Goal: Contribute content: Add original content to the website for others to see

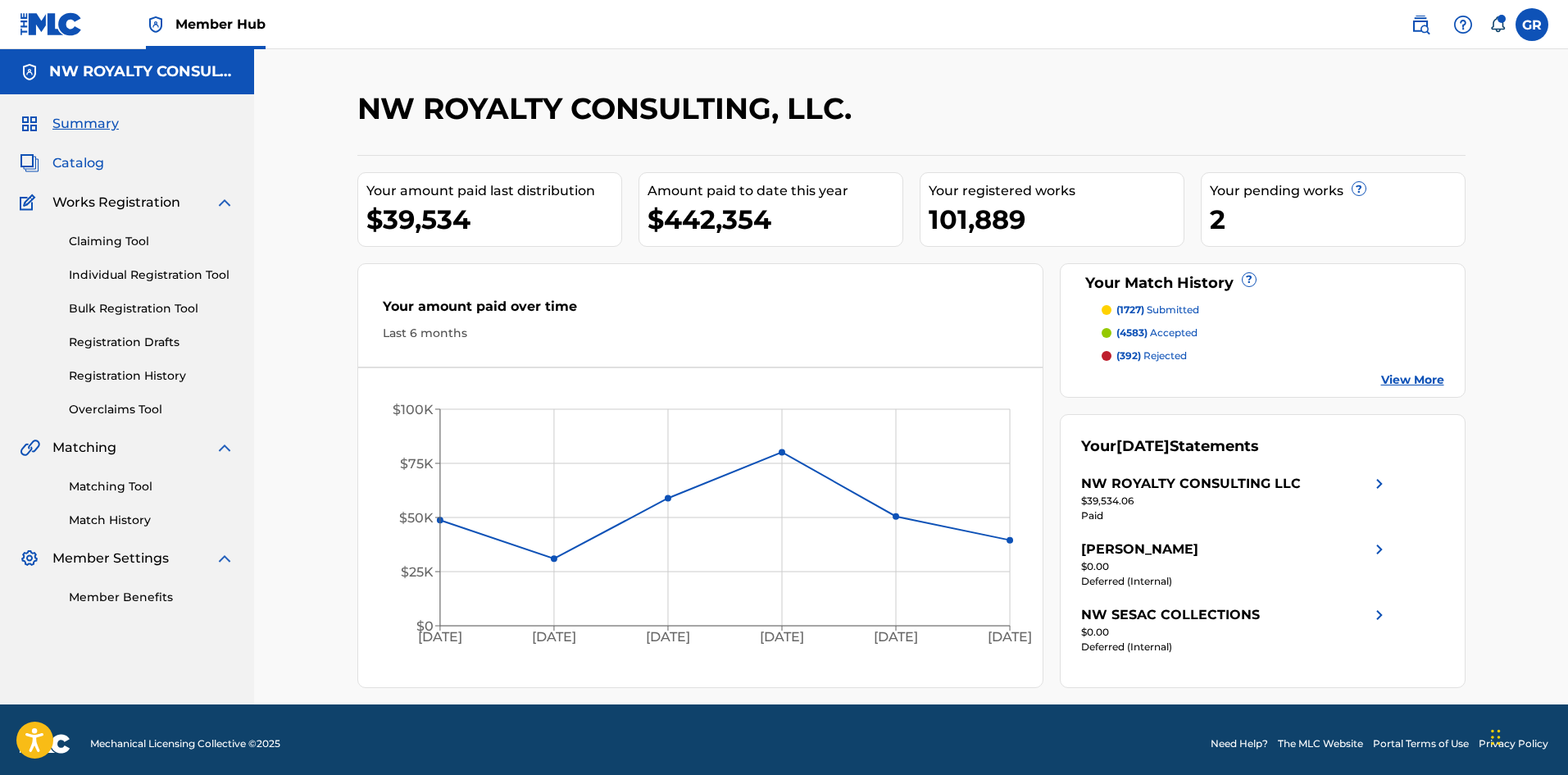
click at [81, 160] on span "Catalog" at bounding box center [78, 163] width 51 height 19
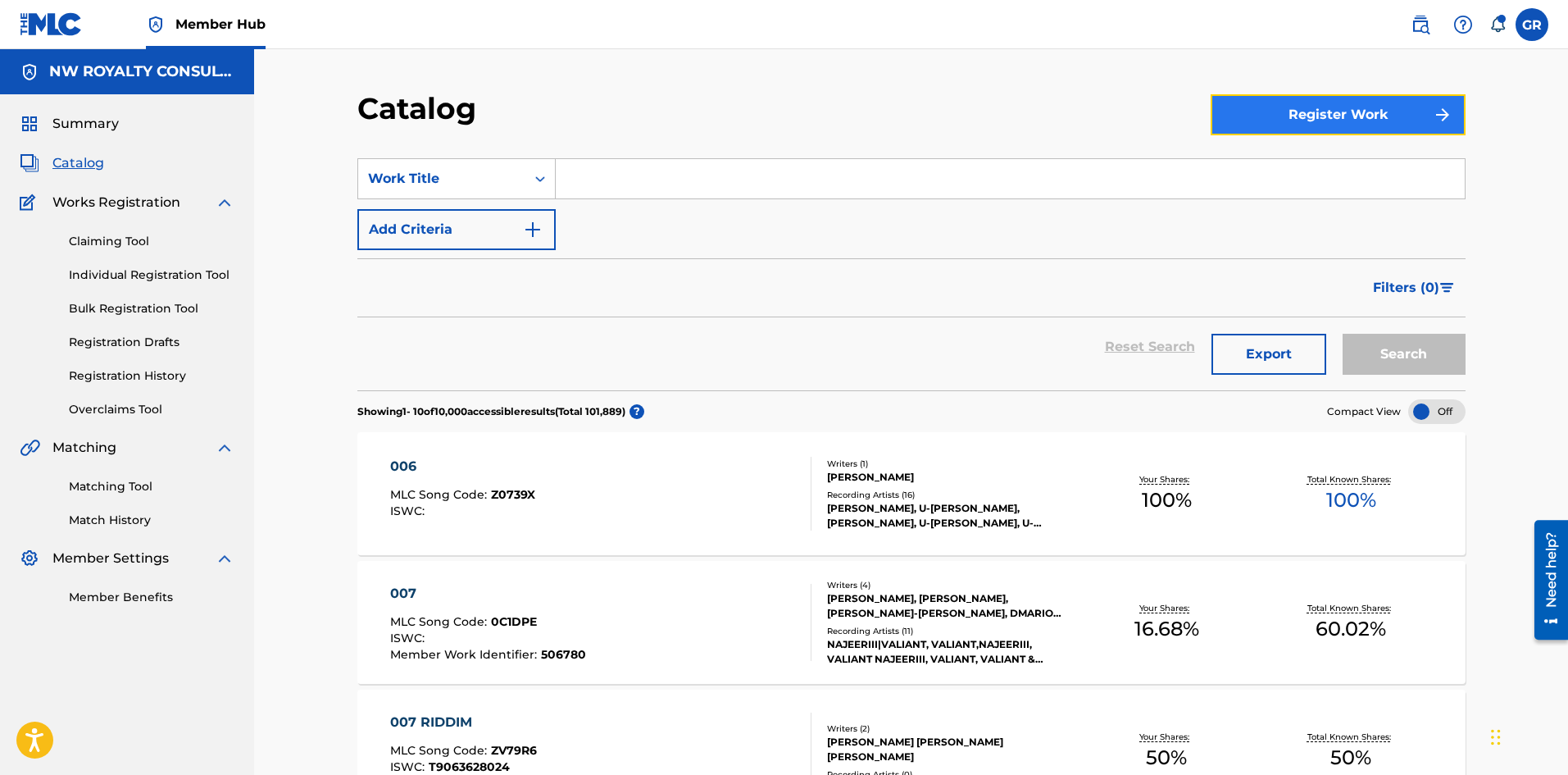
click at [1315, 115] on button "Register Work" at bounding box center [1338, 115] width 255 height 41
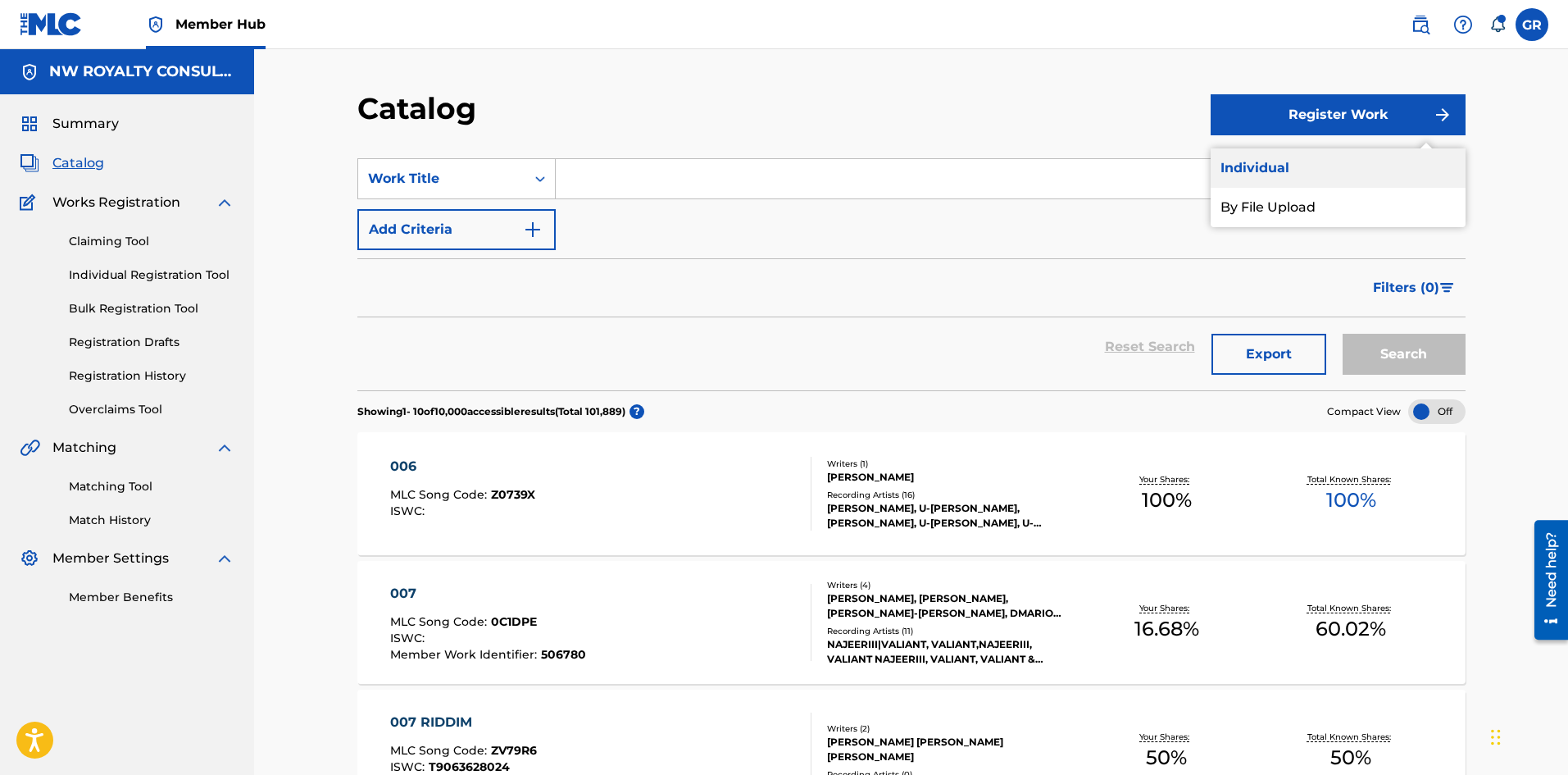
click at [1302, 159] on link "Individual" at bounding box center [1338, 168] width 255 height 39
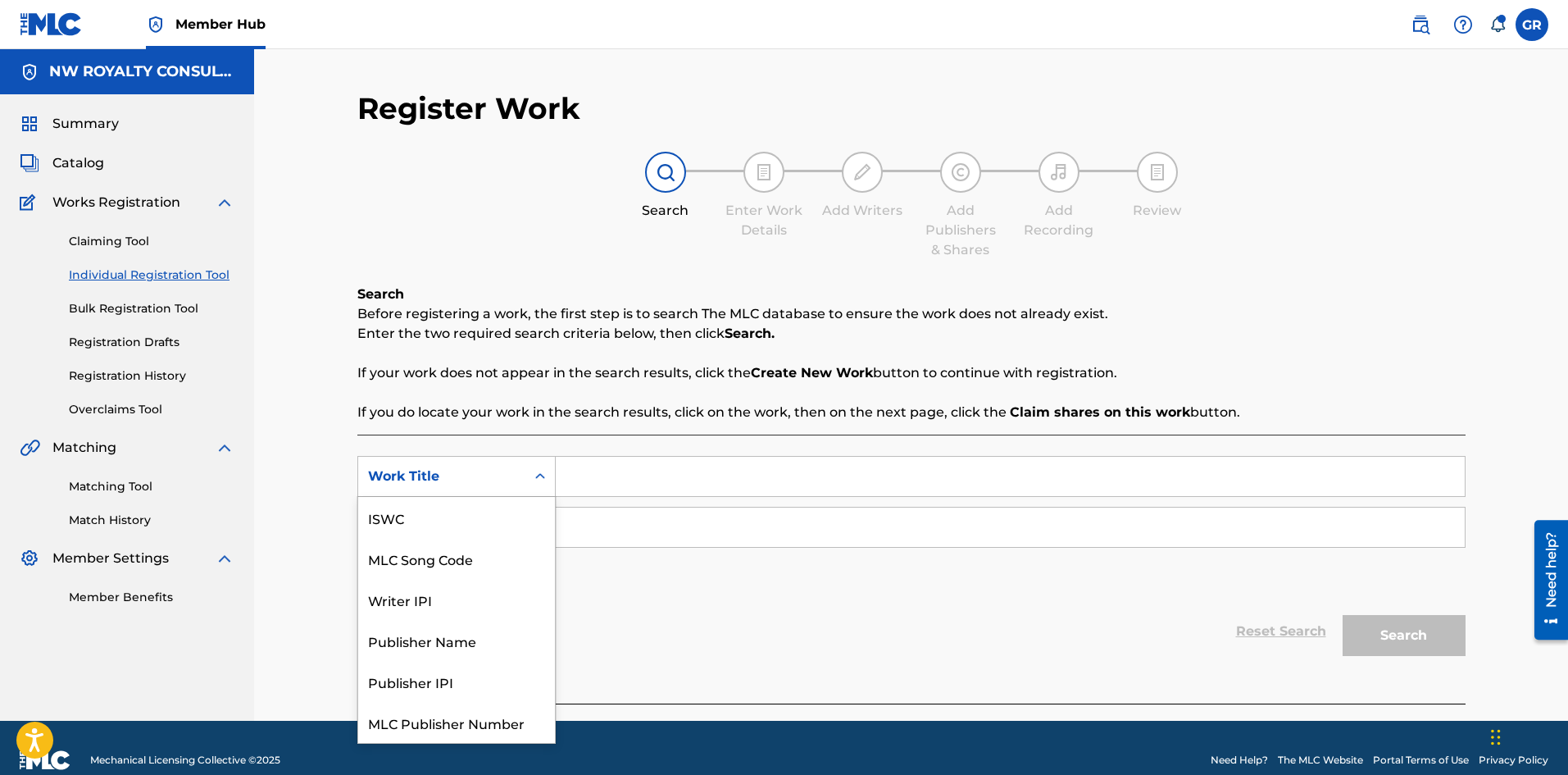
click at [521, 472] on div "Work Title" at bounding box center [442, 477] width 167 height 31
click at [468, 521] on div "MLC Song Code" at bounding box center [456, 517] width 196 height 41
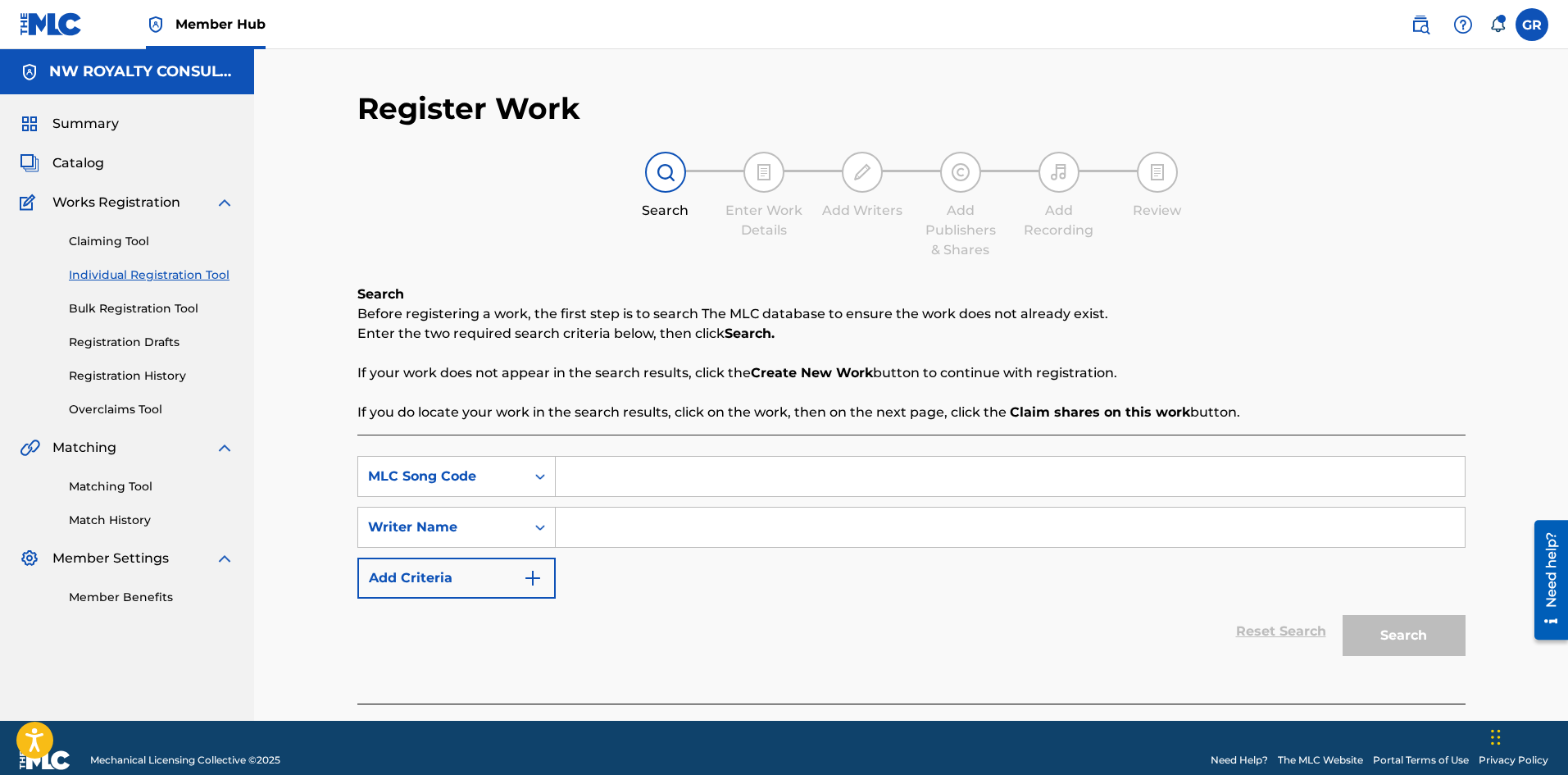
paste input "LA2DBB"
type input "LA2DBB"
click at [758, 609] on div "Reset Search Search" at bounding box center [911, 631] width 1108 height 65
click at [610, 529] on input "Search Form" at bounding box center [1010, 527] width 909 height 39
type input "[PERSON_NAME]"
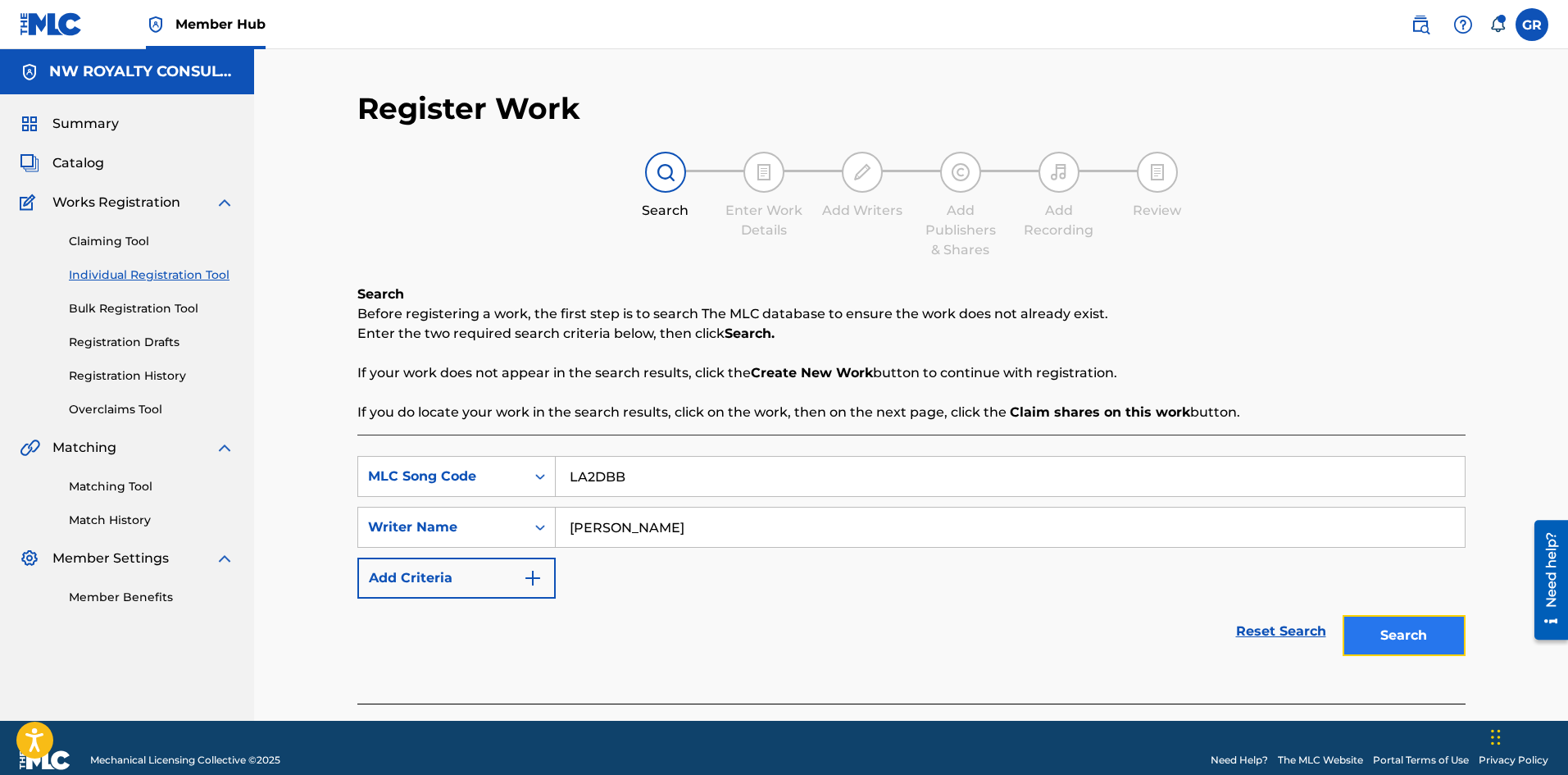
click at [1404, 639] on button "Search" at bounding box center [1405, 635] width 123 height 41
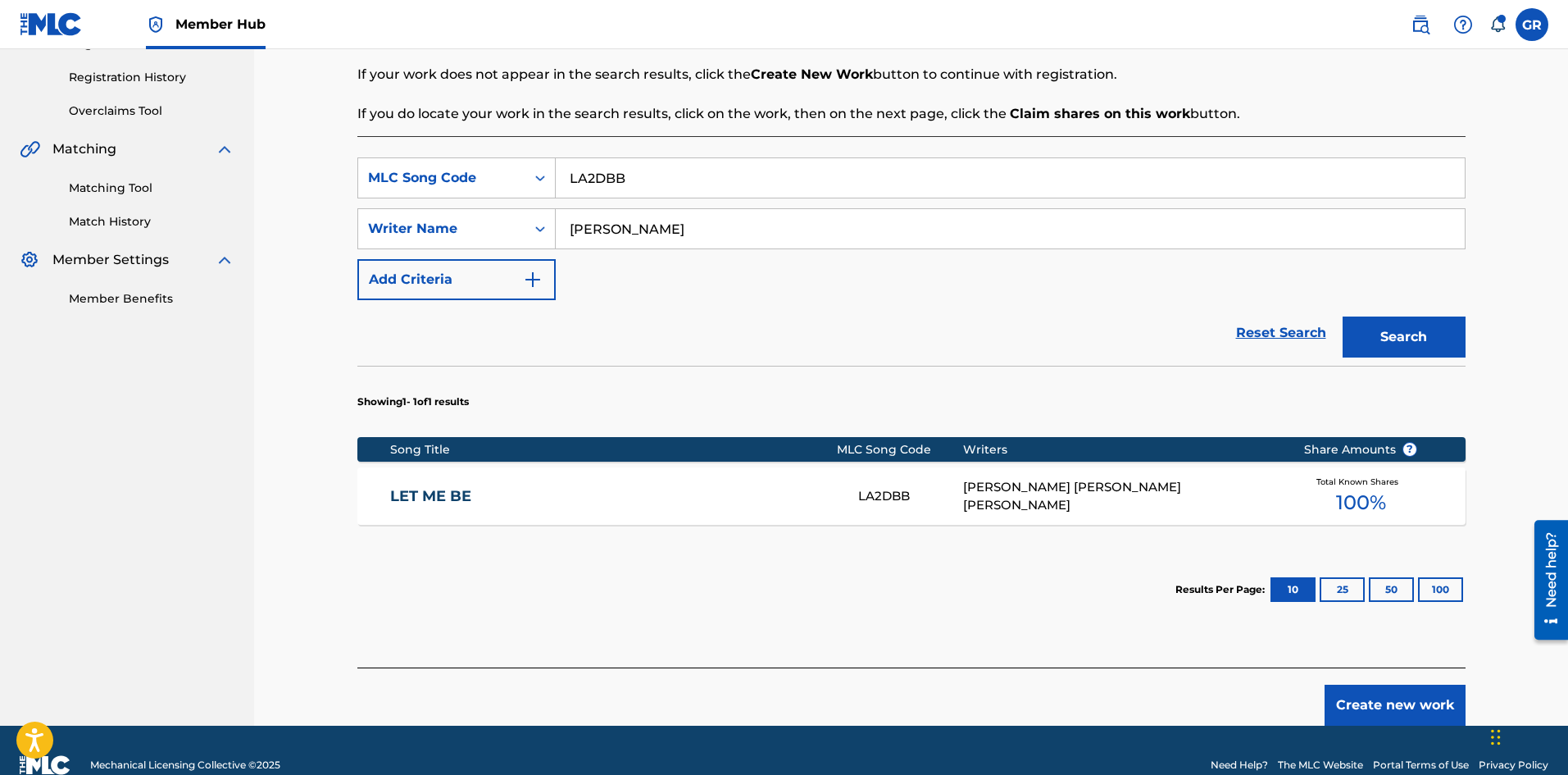
scroll to position [328, 0]
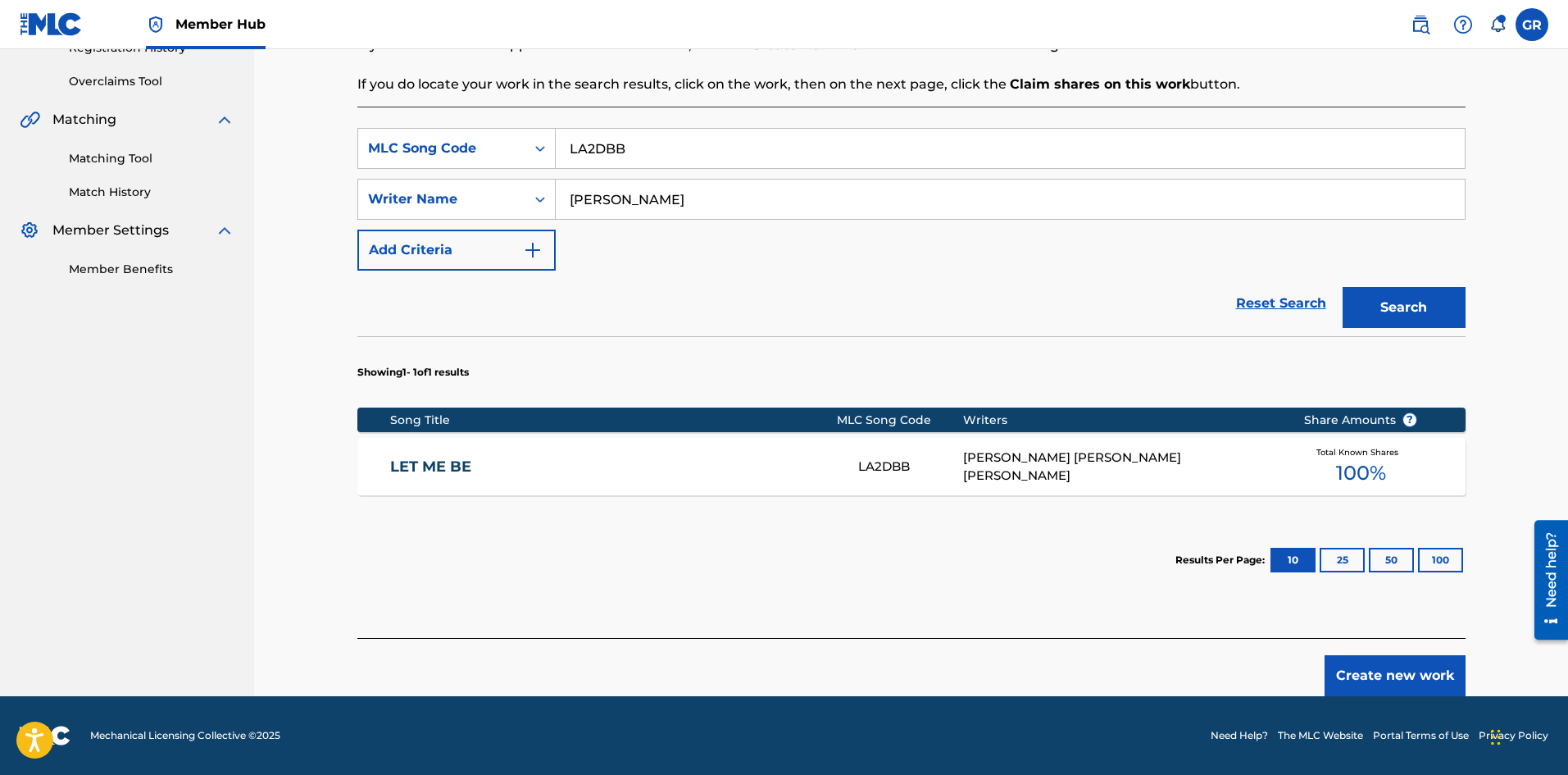
click at [458, 466] on link "LET ME BE" at bounding box center [613, 466] width 446 height 19
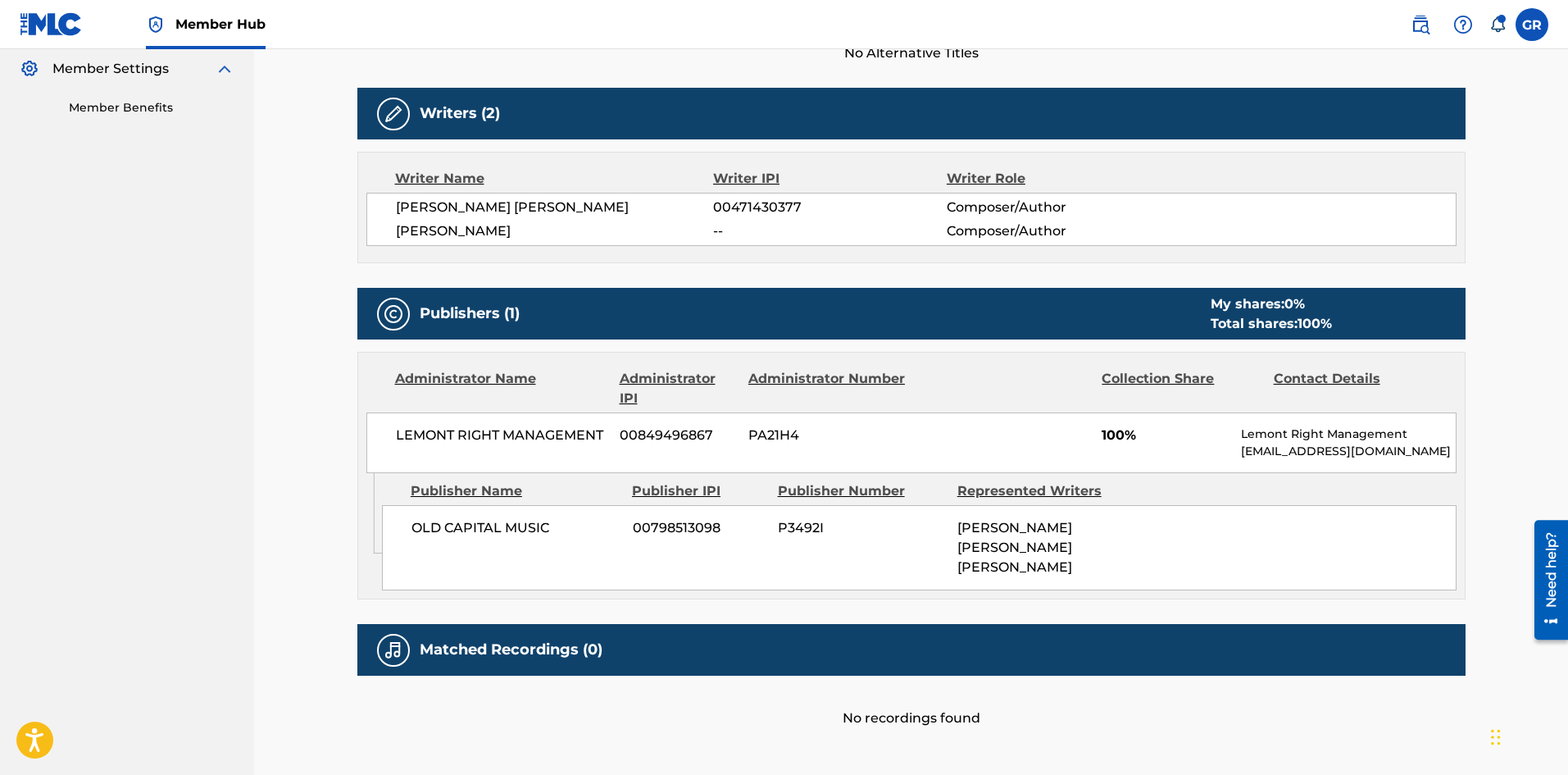
scroll to position [492, 0]
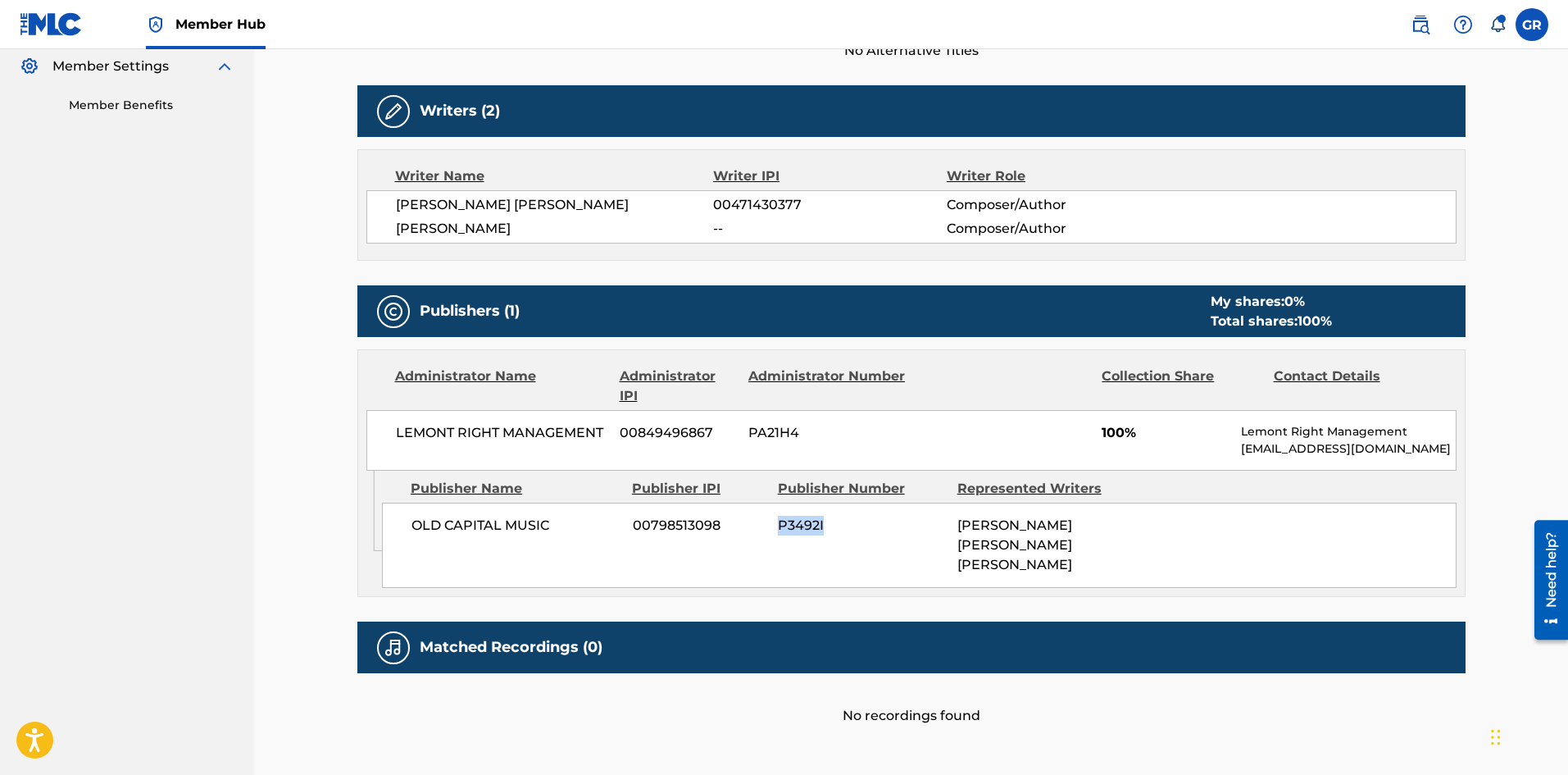
drag, startPoint x: 779, startPoint y: 524, endPoint x: 813, endPoint y: 524, distance: 34.0
click at [839, 524] on span "P3492I" at bounding box center [861, 525] width 167 height 19
copy span "P3492I"
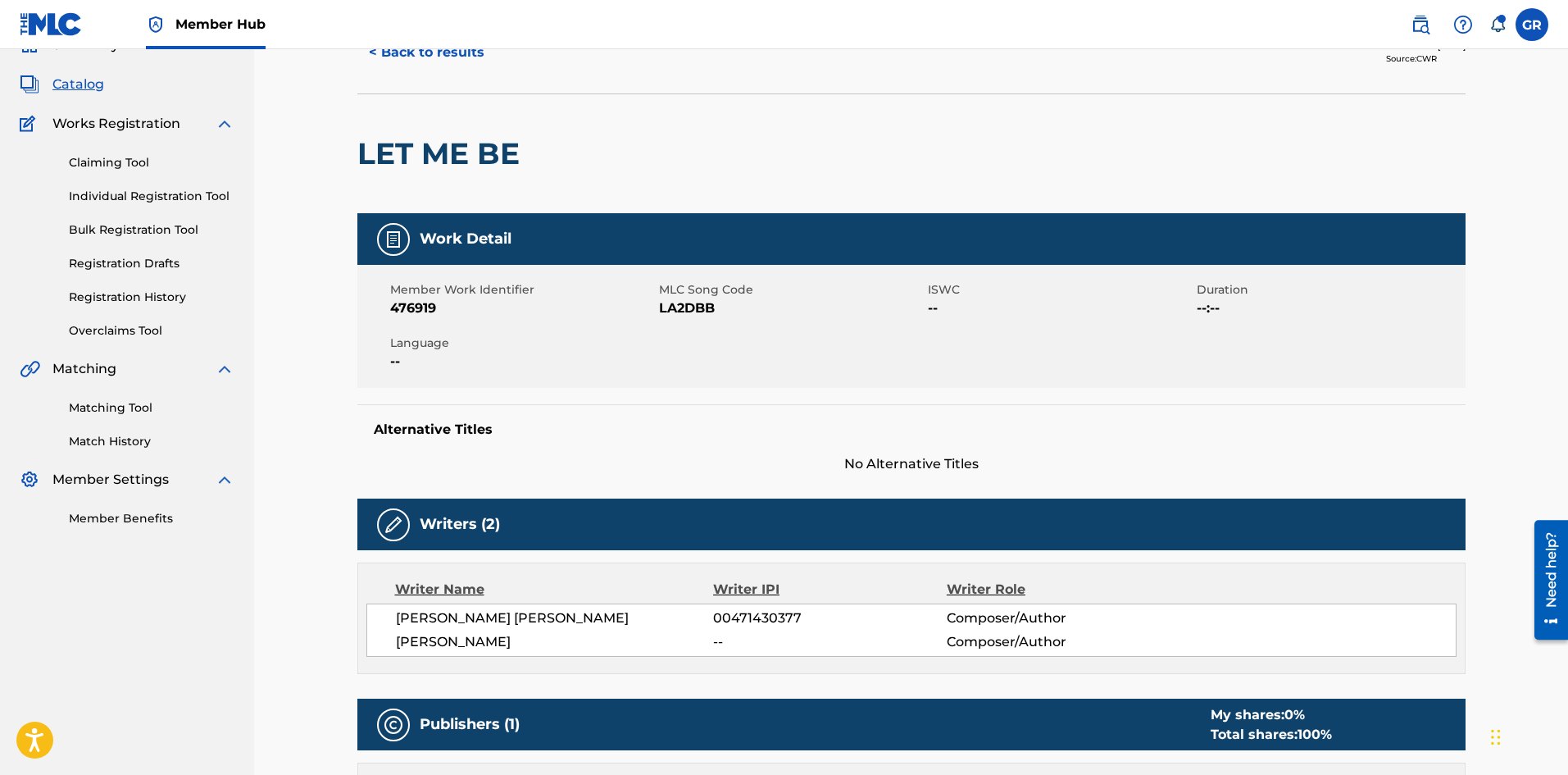
scroll to position [0, 0]
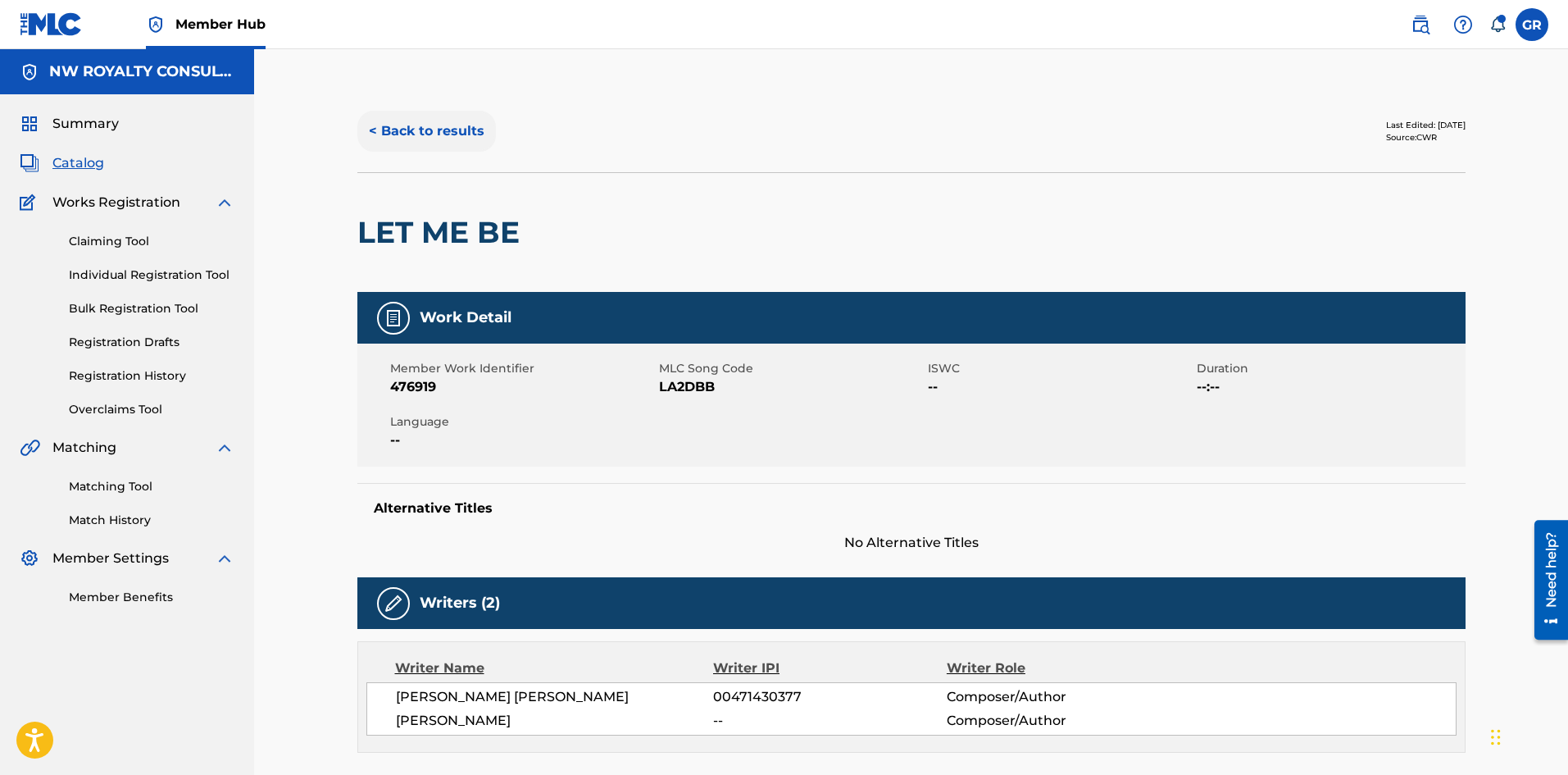
click at [400, 125] on button "< Back to results" at bounding box center [426, 131] width 139 height 41
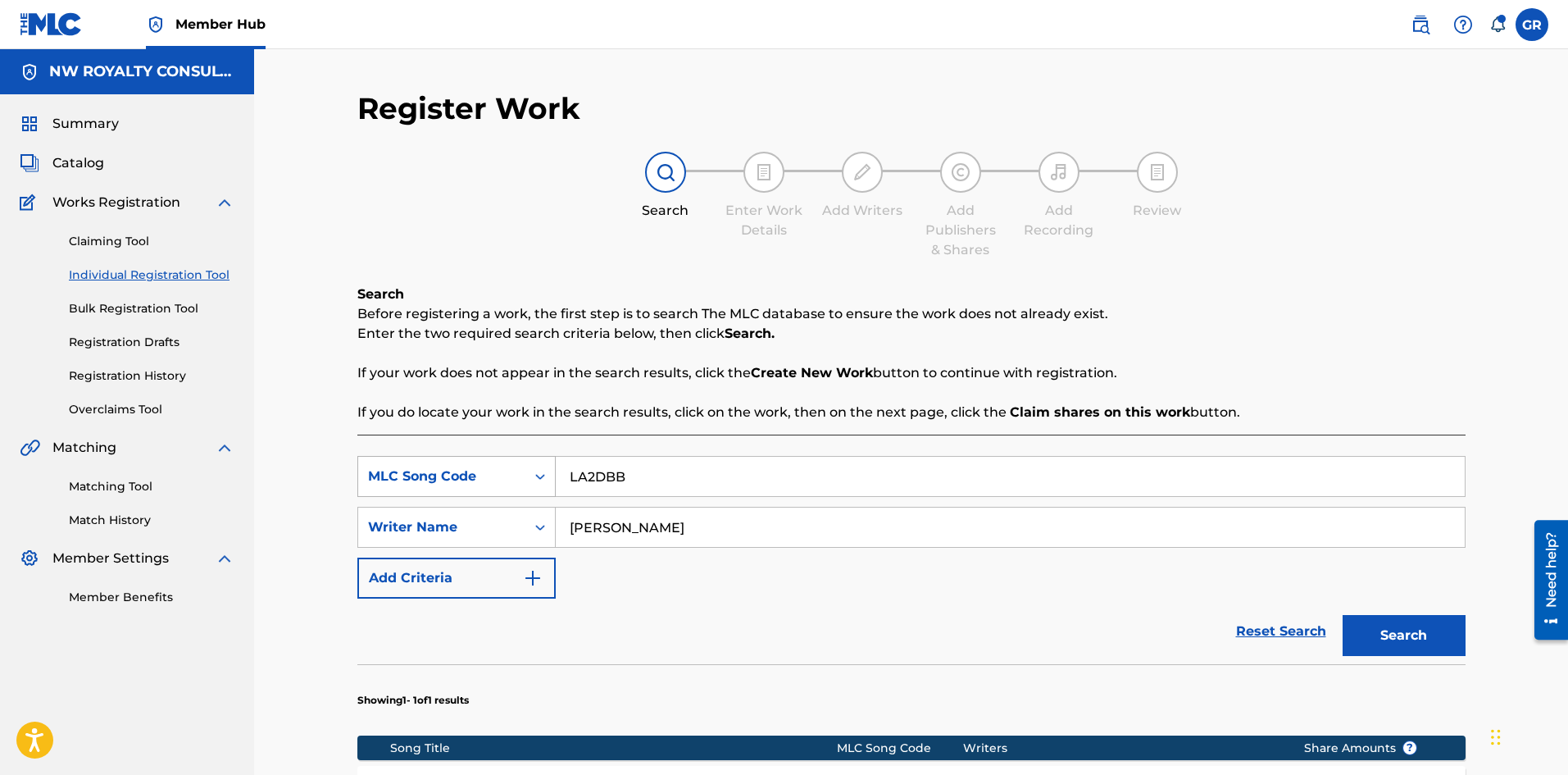
click at [425, 476] on div "MLC Song Code" at bounding box center [442, 476] width 148 height 19
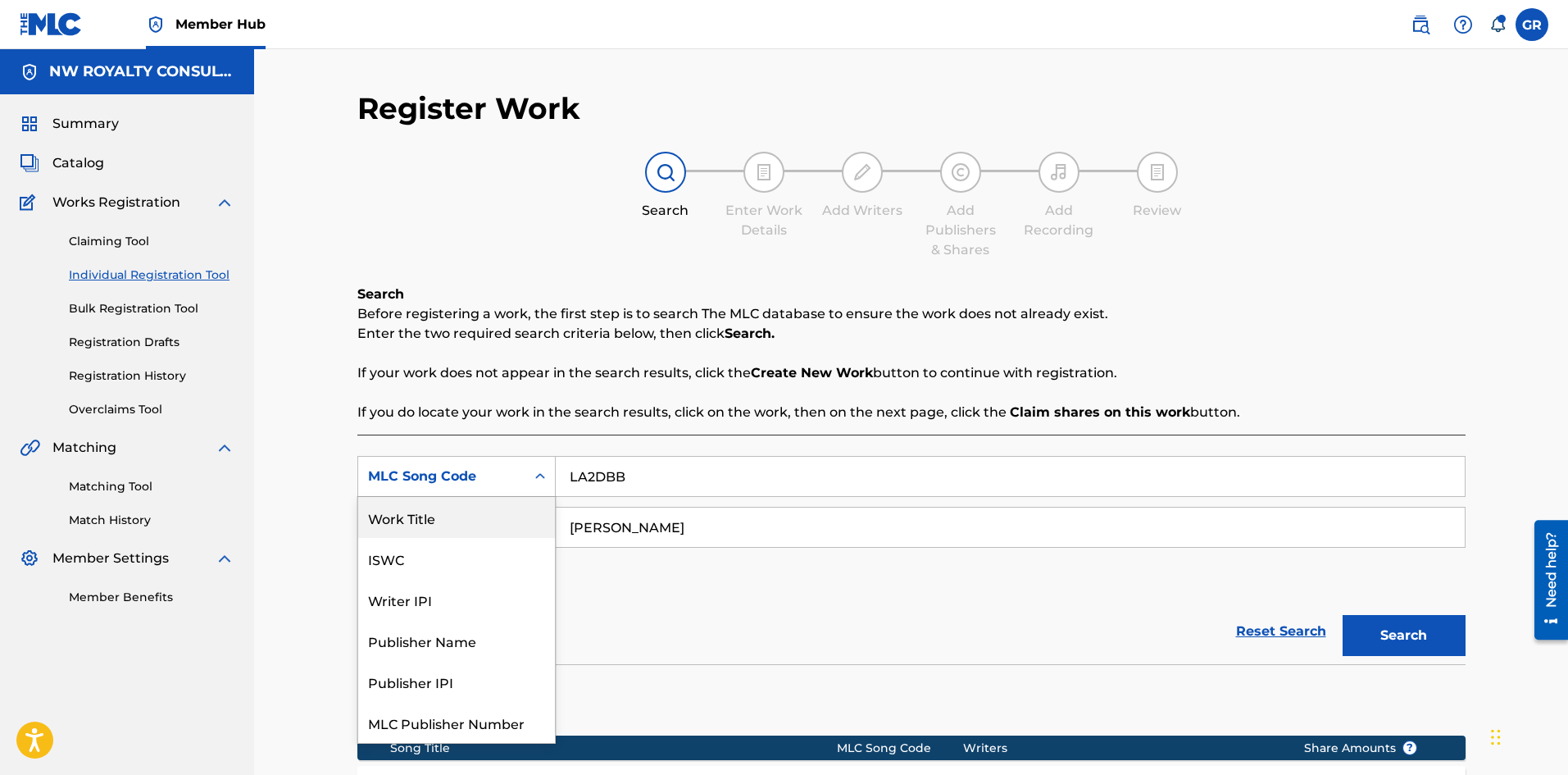
click at [459, 473] on div "MLC Song Code" at bounding box center [442, 476] width 148 height 19
click at [451, 474] on div "MLC Song Code" at bounding box center [442, 476] width 148 height 19
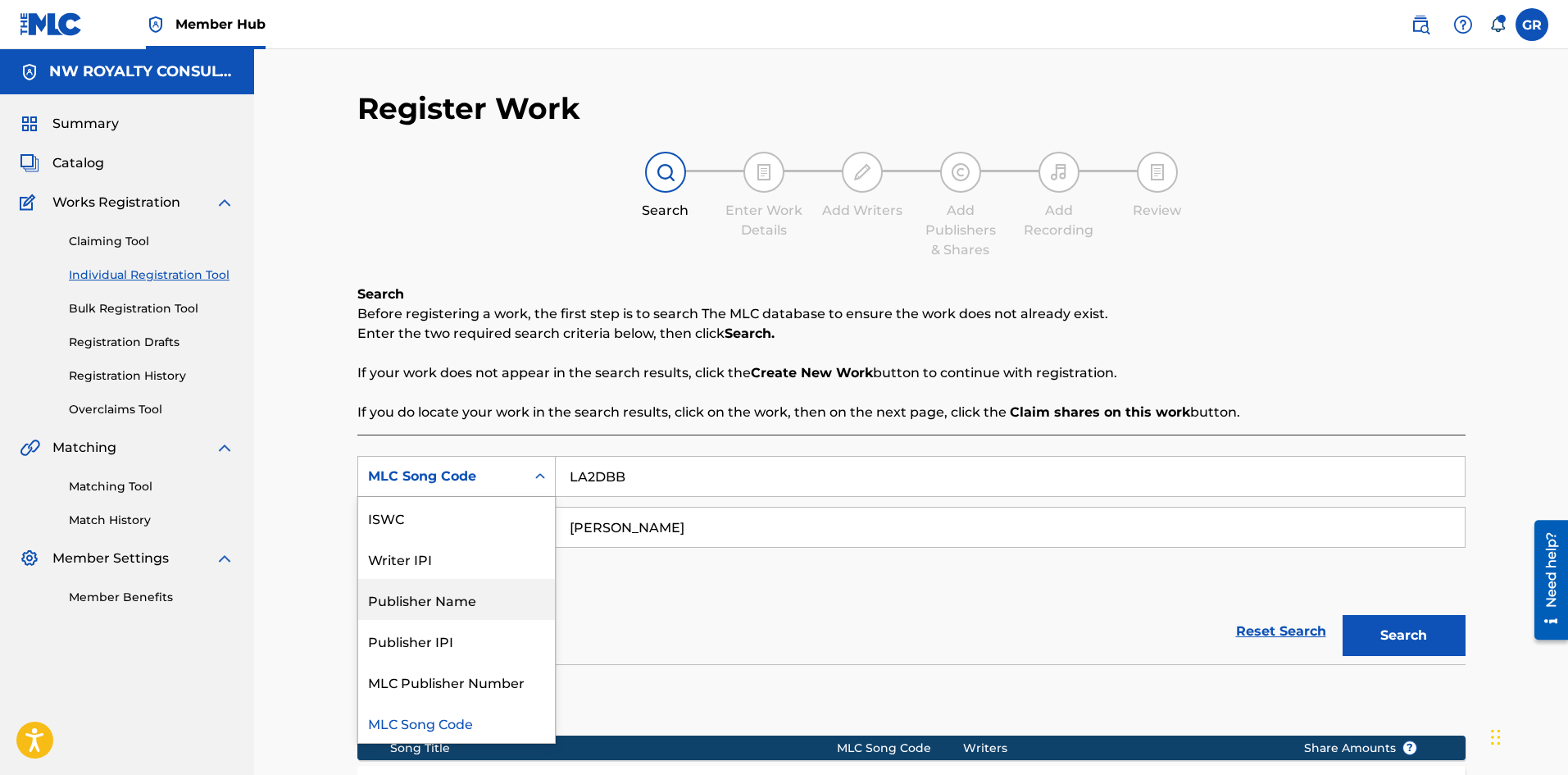
click at [451, 600] on div "Publisher Name" at bounding box center [456, 599] width 196 height 41
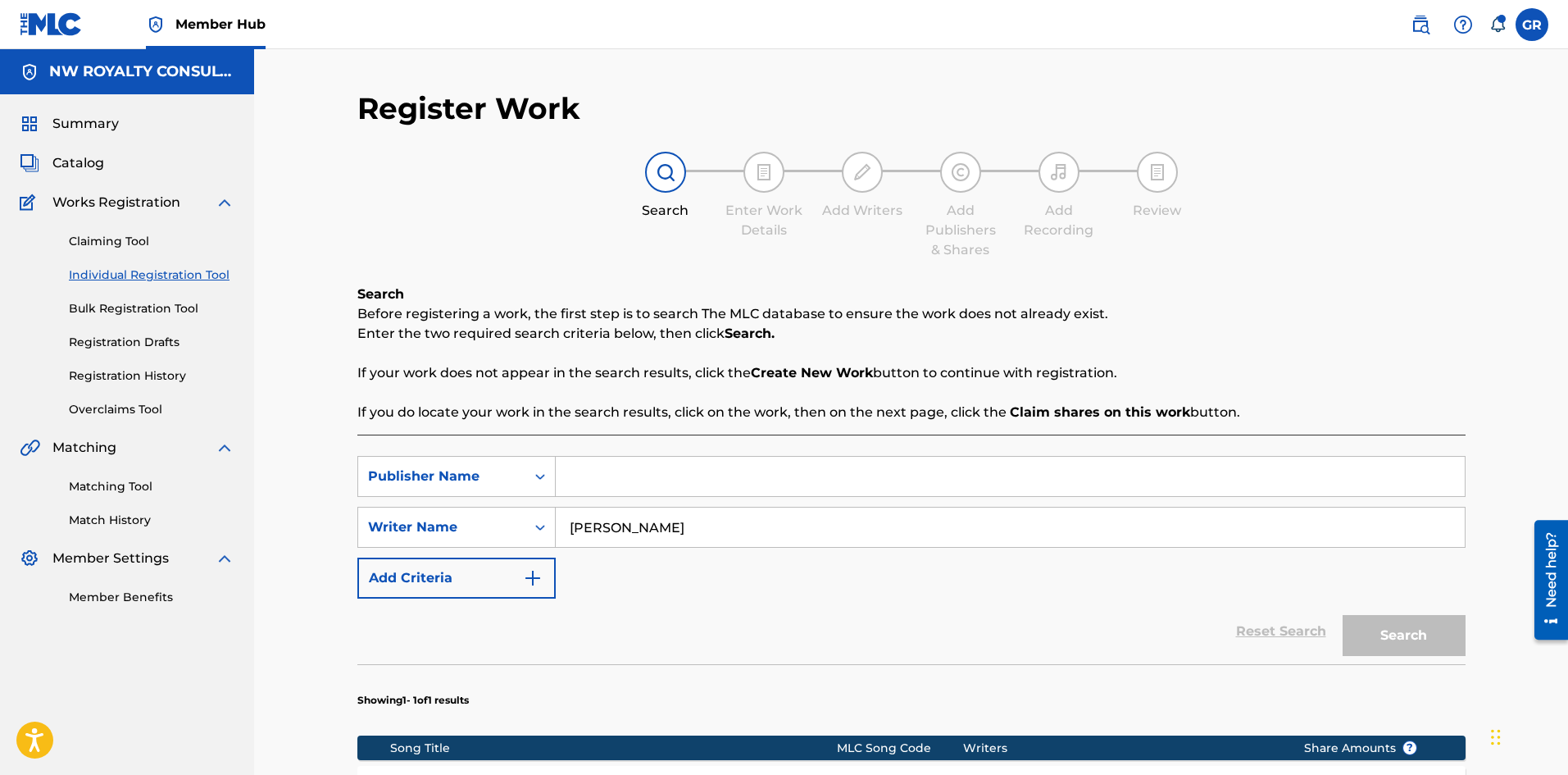
click at [611, 477] on input "Search Form" at bounding box center [1010, 476] width 909 height 39
type input "ELITE EMBASSY PUBLISHING"
drag, startPoint x: 640, startPoint y: 525, endPoint x: 518, endPoint y: 518, distance: 122.2
click at [518, 518] on div "SearchWithCriteria98855af0-f190-432d-8794-cafe76a4f418 Writer Name [PERSON_NAME]" at bounding box center [911, 527] width 1108 height 41
click at [1343, 615] on button "Search" at bounding box center [1405, 635] width 123 height 41
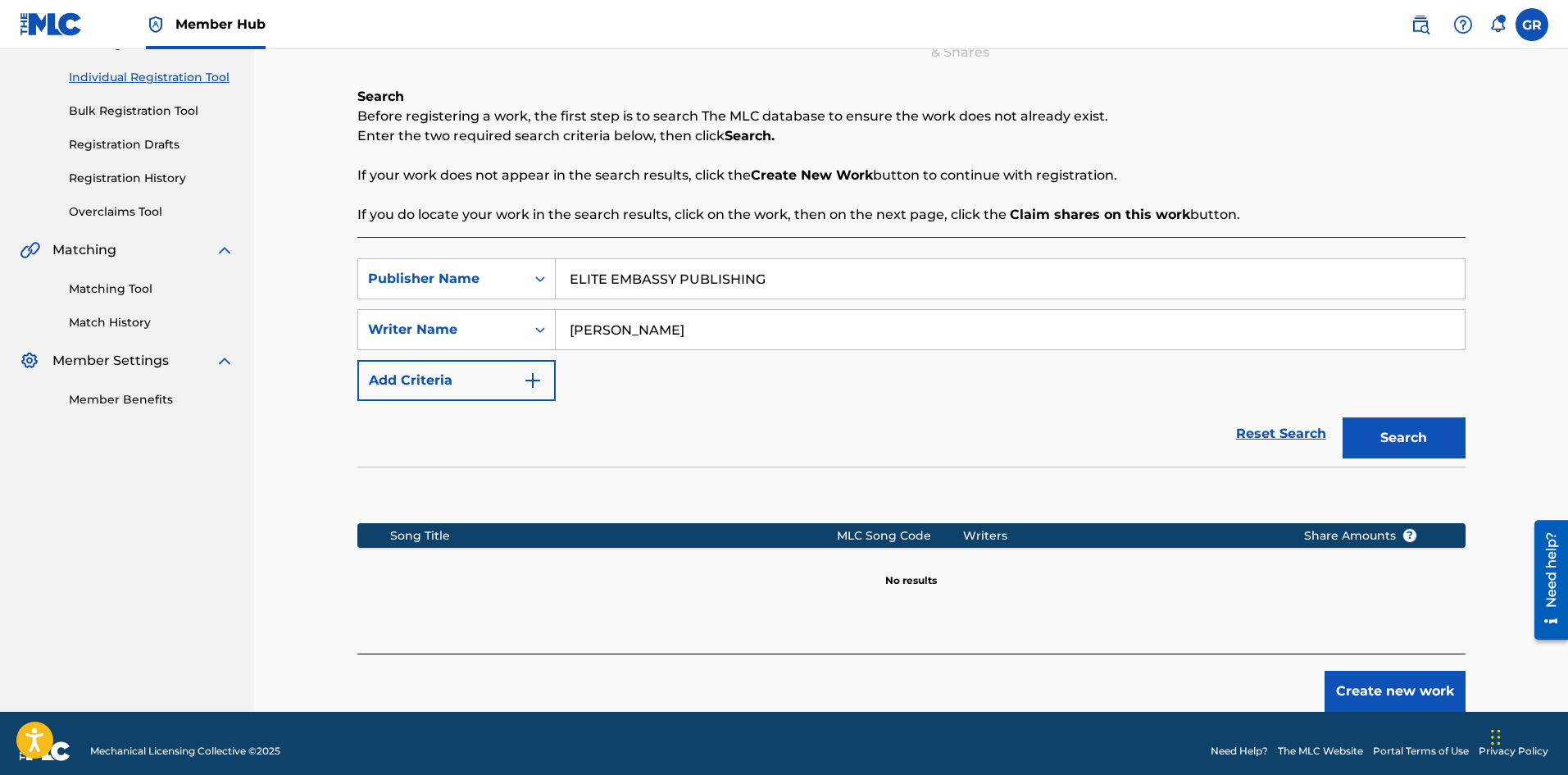
scroll to position [213, 0]
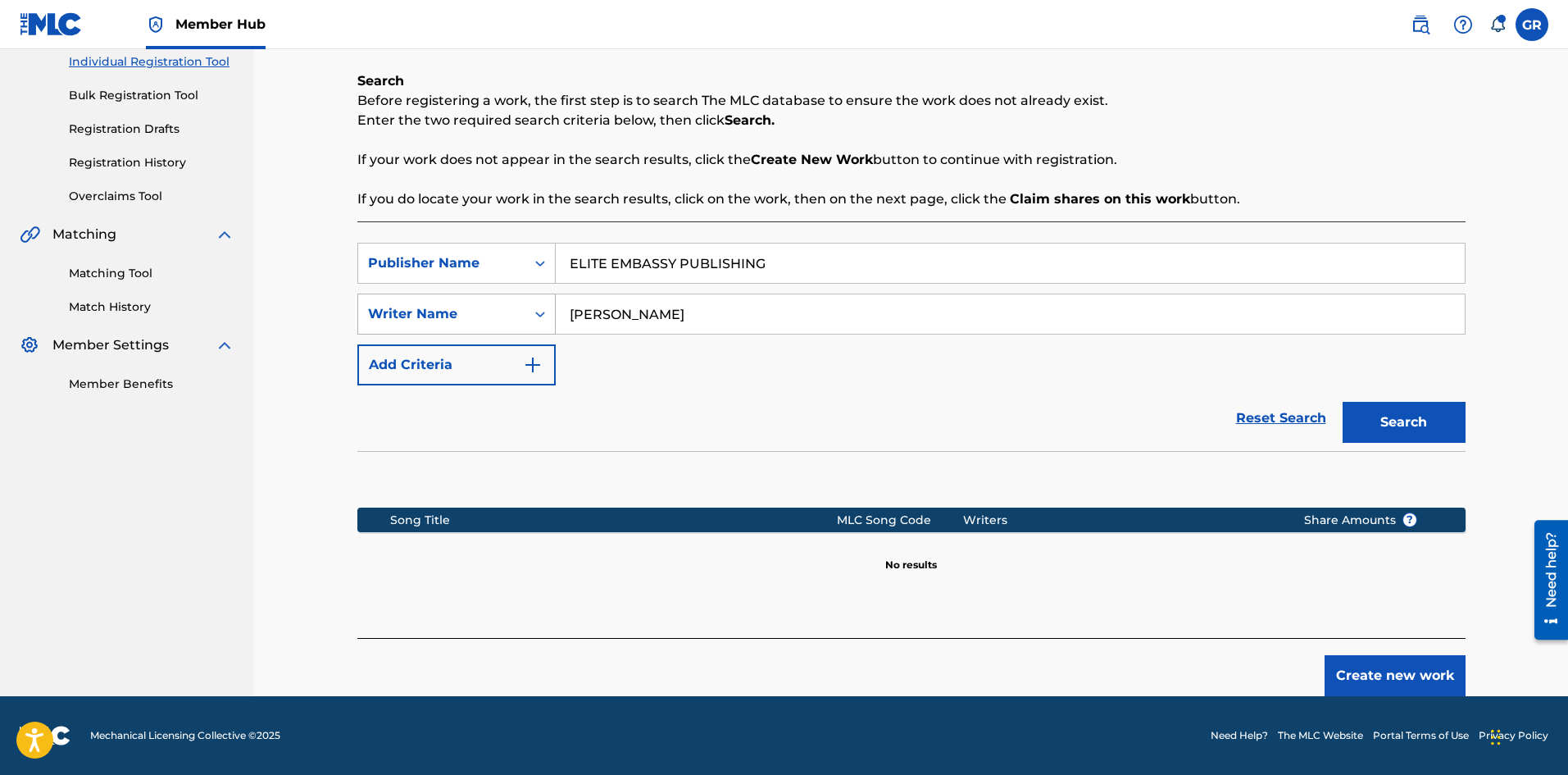
drag, startPoint x: 621, startPoint y: 310, endPoint x: 499, endPoint y: 302, distance: 122.3
click at [499, 302] on div "SearchWithCriteria98855af0-f190-432d-8794-cafe76a4f418 Writer Name [PERSON_NAME]" at bounding box center [911, 314] width 1108 height 41
type input "BARTER"
click at [1412, 420] on button "Search" at bounding box center [1405, 422] width 123 height 41
